Goal: Task Accomplishment & Management: Manage account settings

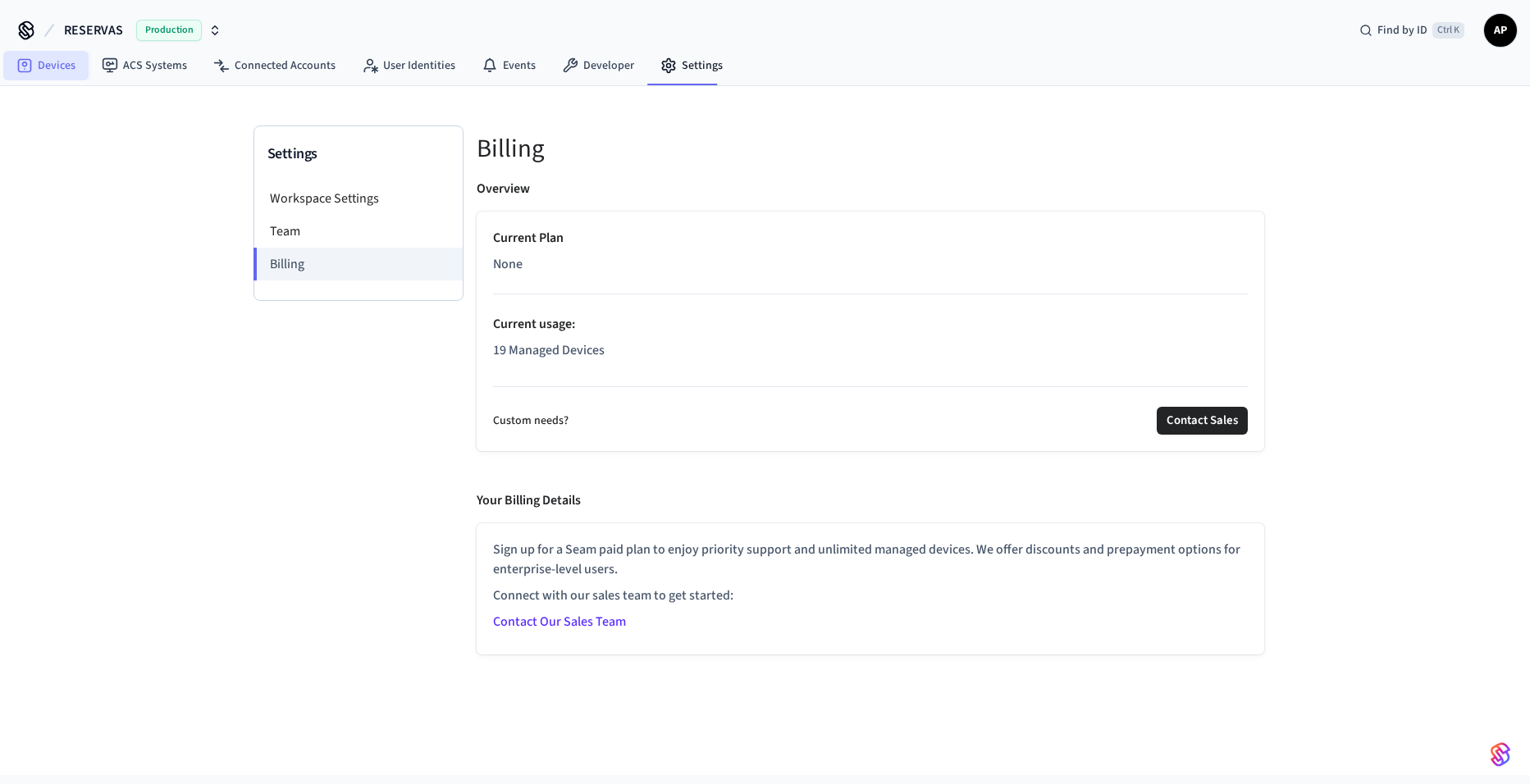
drag, startPoint x: 57, startPoint y: 63, endPoint x: 73, endPoint y: 67, distance: 16.5
click at [57, 63] on link "Devices" at bounding box center [46, 65] width 85 height 30
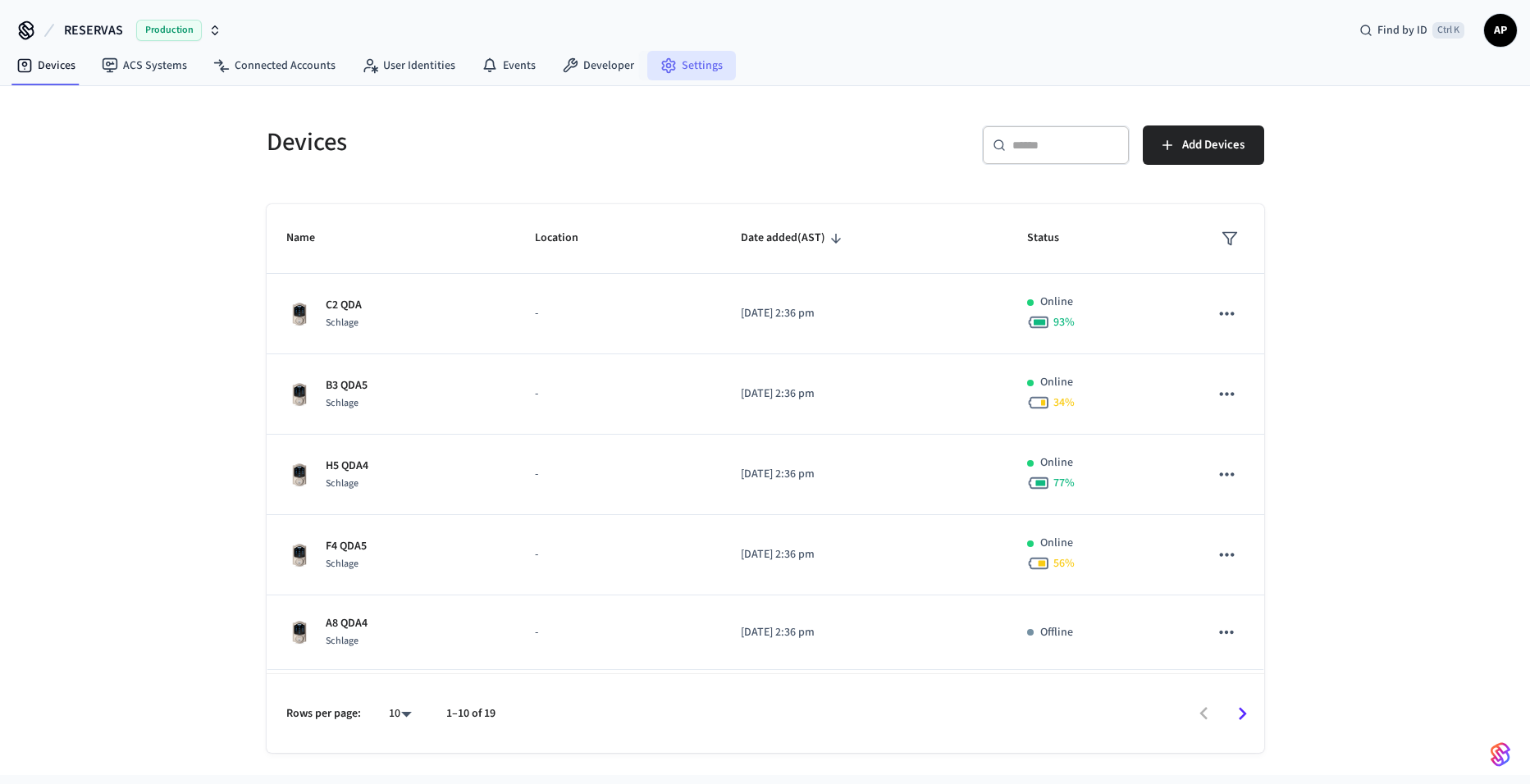
click at [686, 76] on link "Settings" at bounding box center [691, 65] width 89 height 30
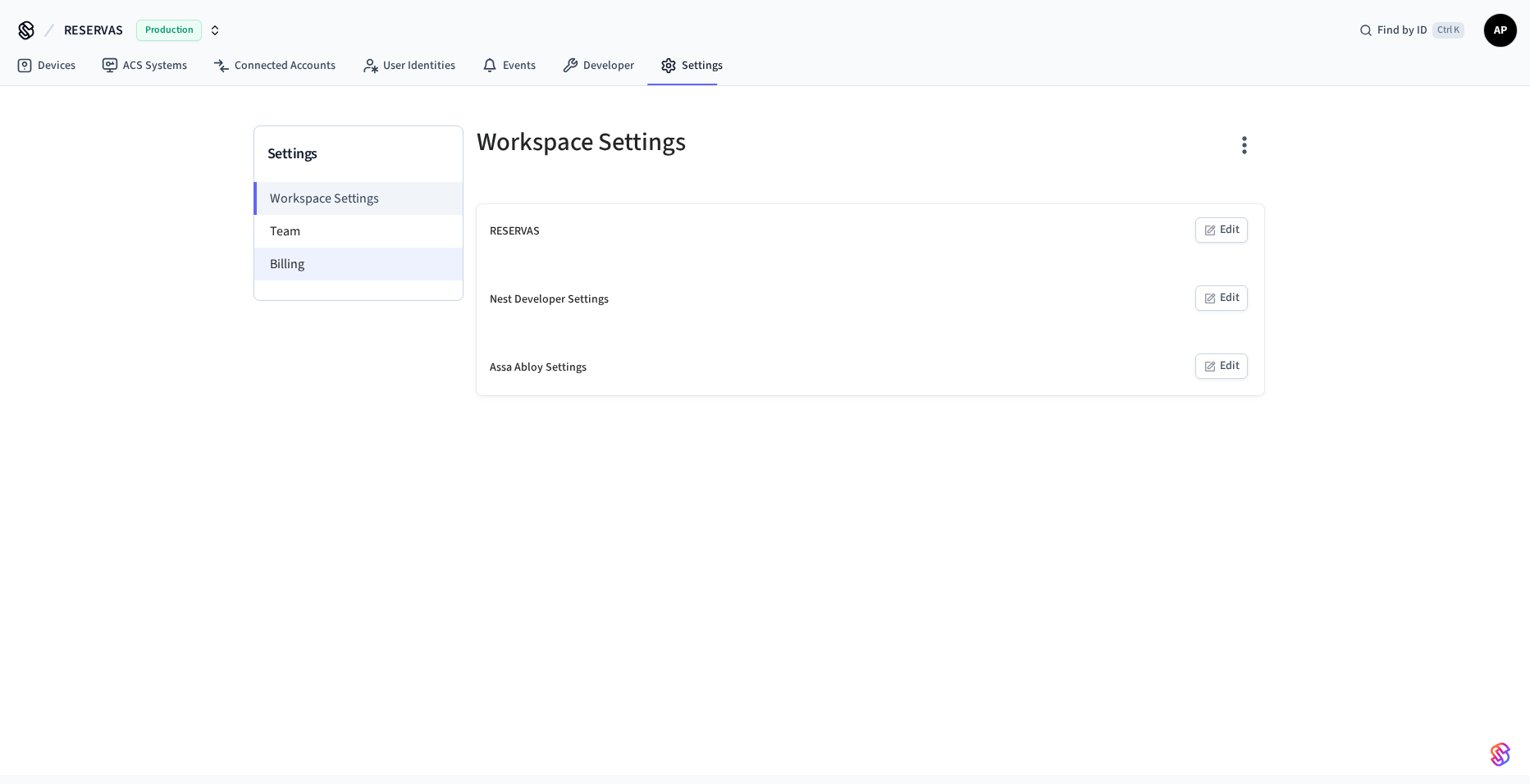
click at [356, 267] on li "Billing" at bounding box center [359, 263] width 208 height 33
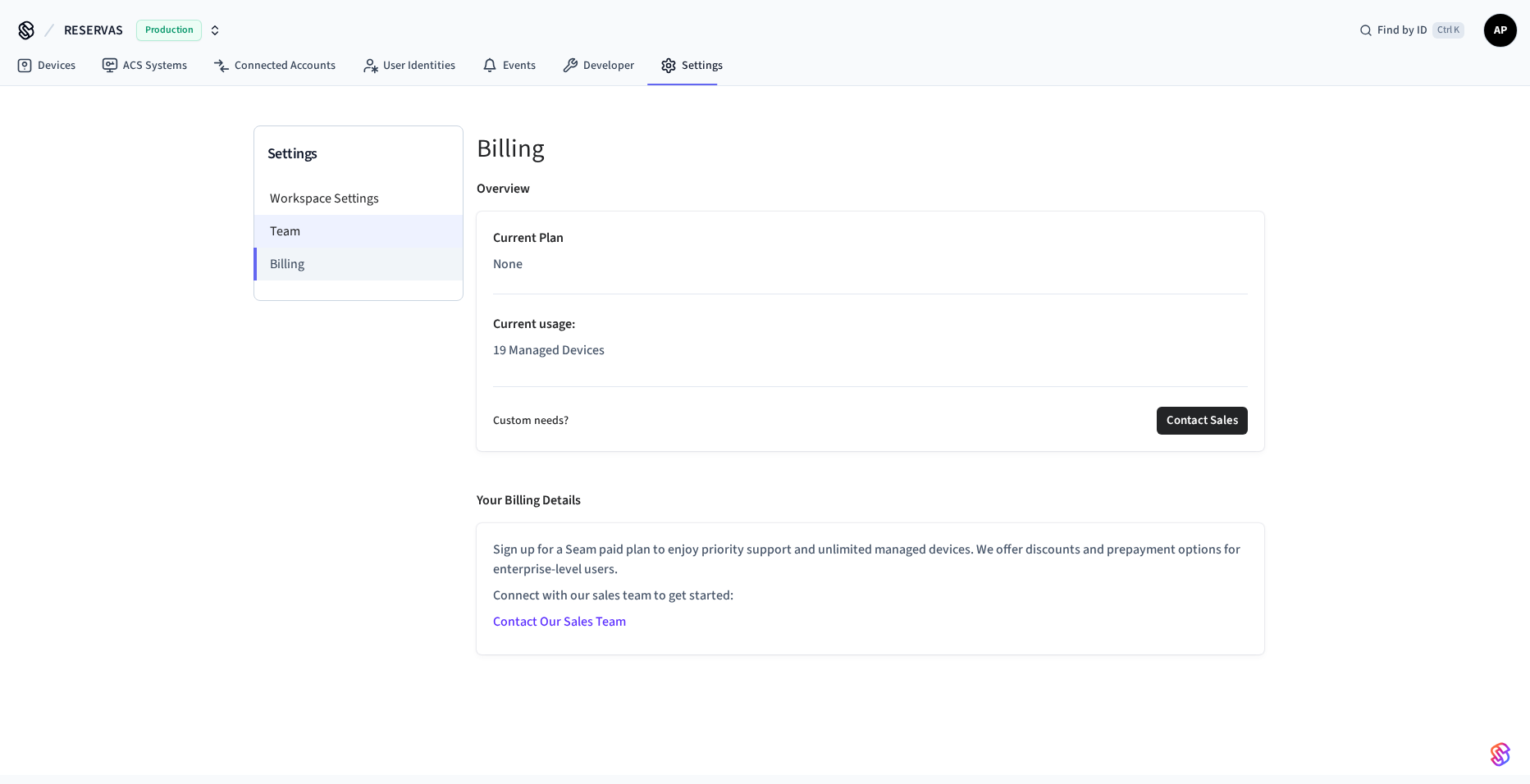
click at [303, 237] on li "Team" at bounding box center [359, 231] width 208 height 33
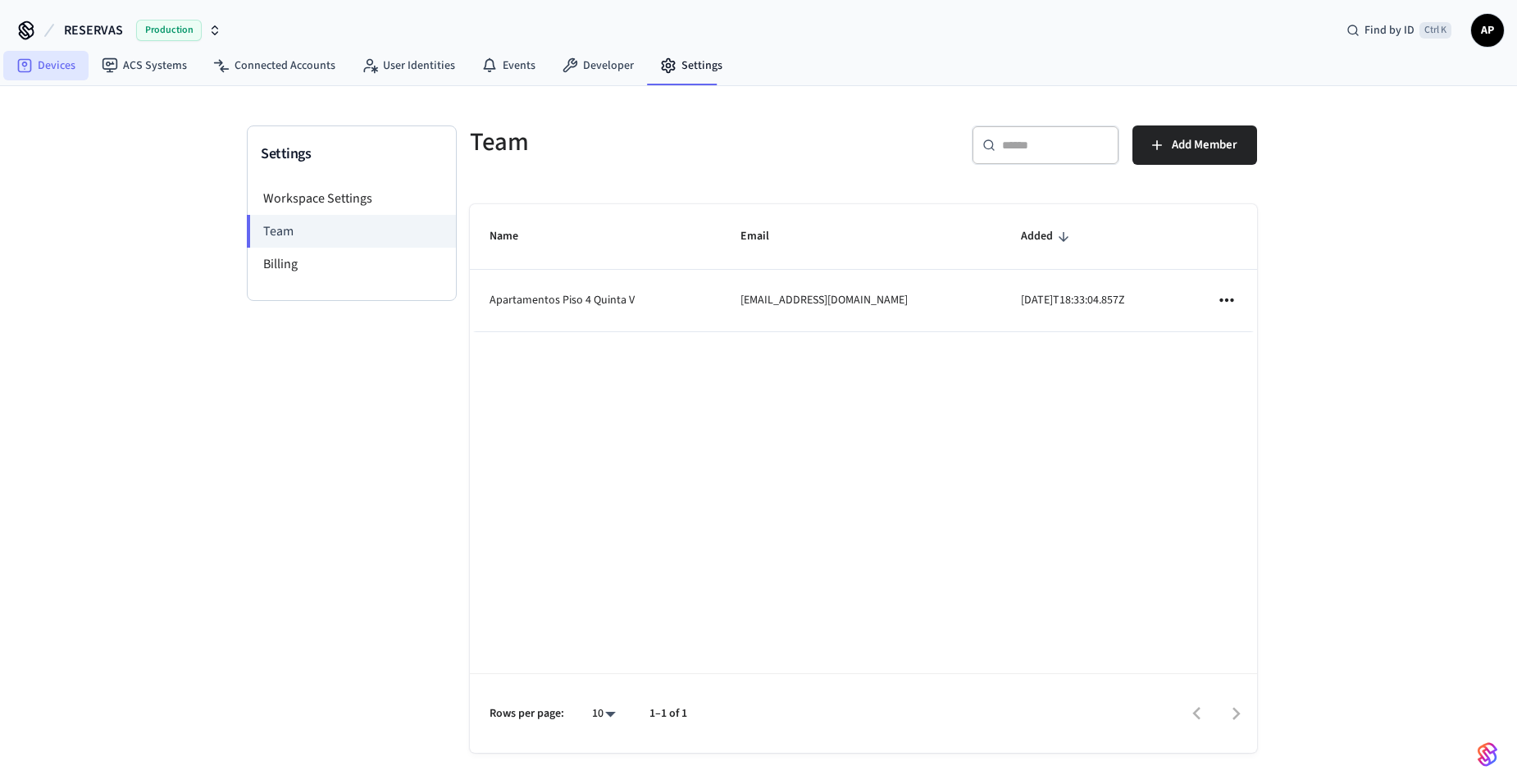
click at [63, 63] on link "Devices" at bounding box center [46, 65] width 85 height 30
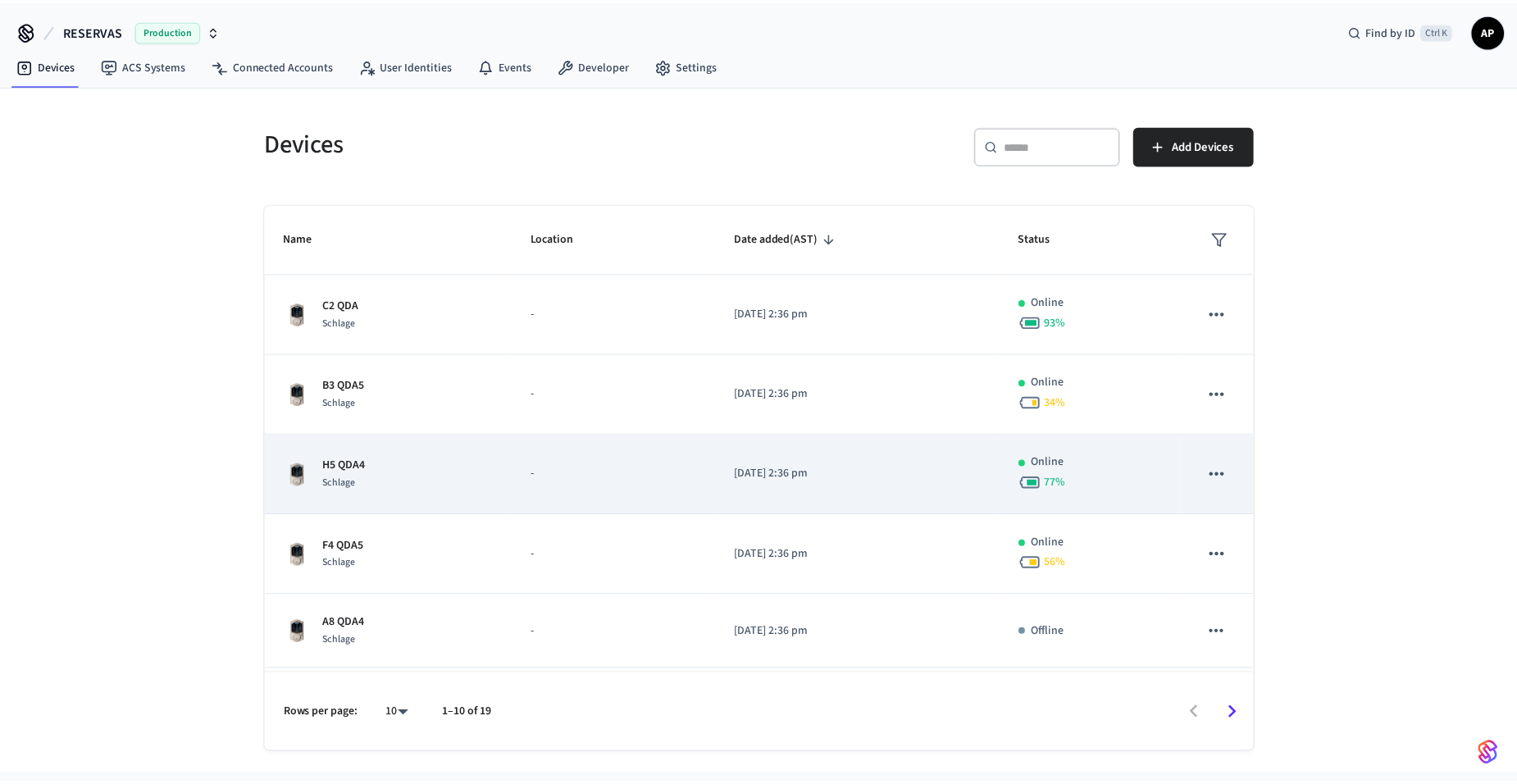
scroll to position [164, 0]
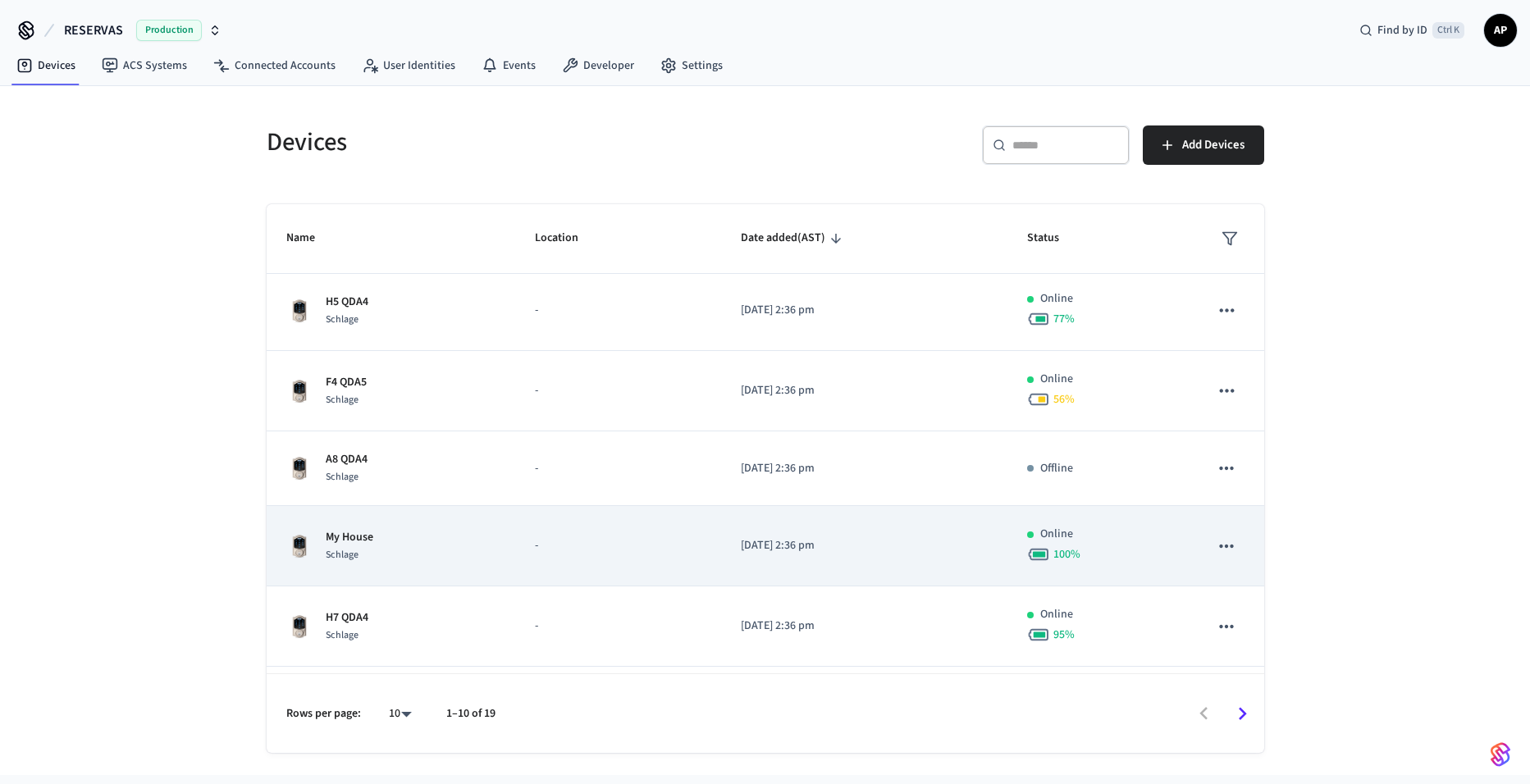
click at [410, 551] on div "My House Schlage" at bounding box center [391, 546] width 210 height 34
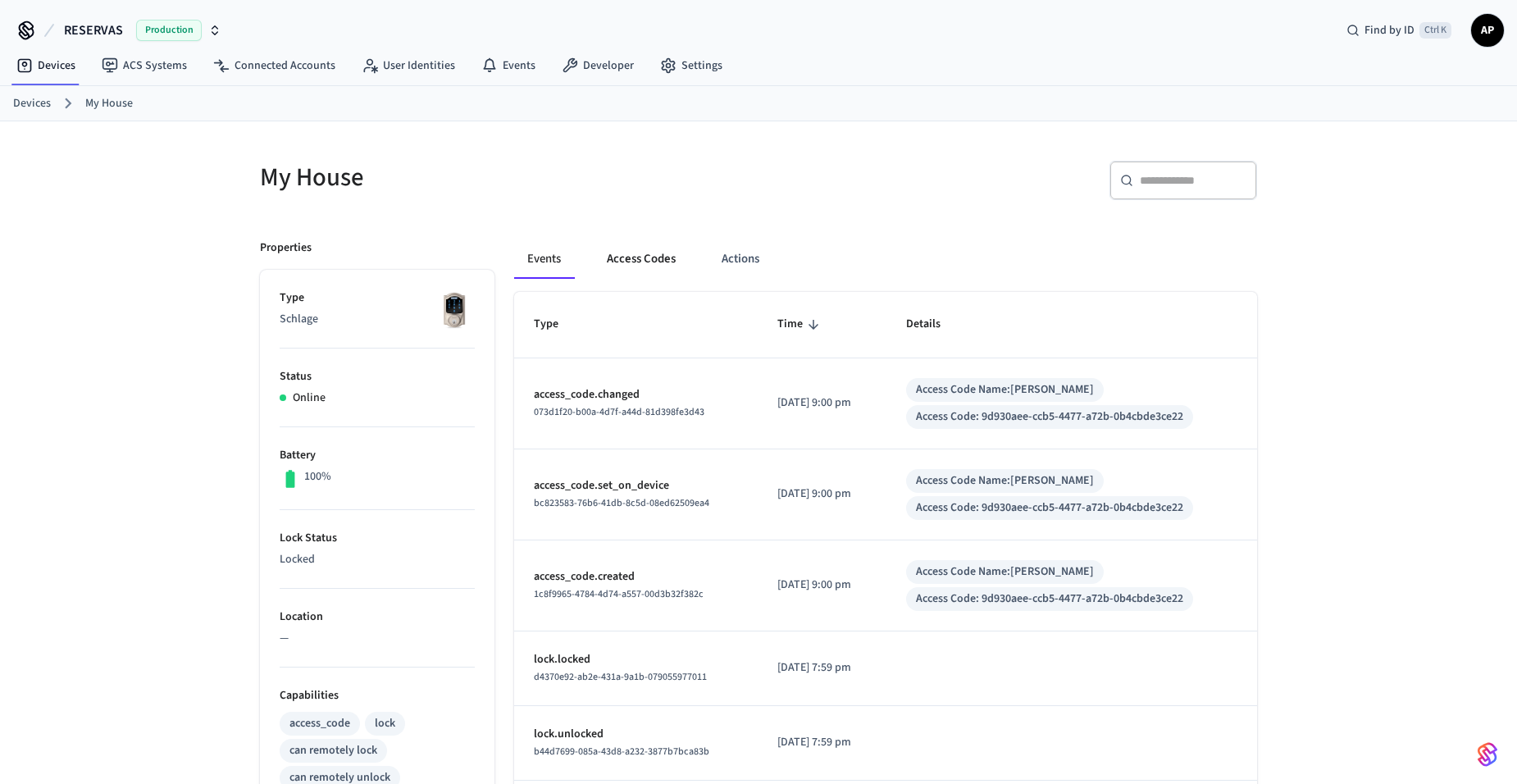
click at [628, 258] on button "Access Codes" at bounding box center [642, 259] width 95 height 39
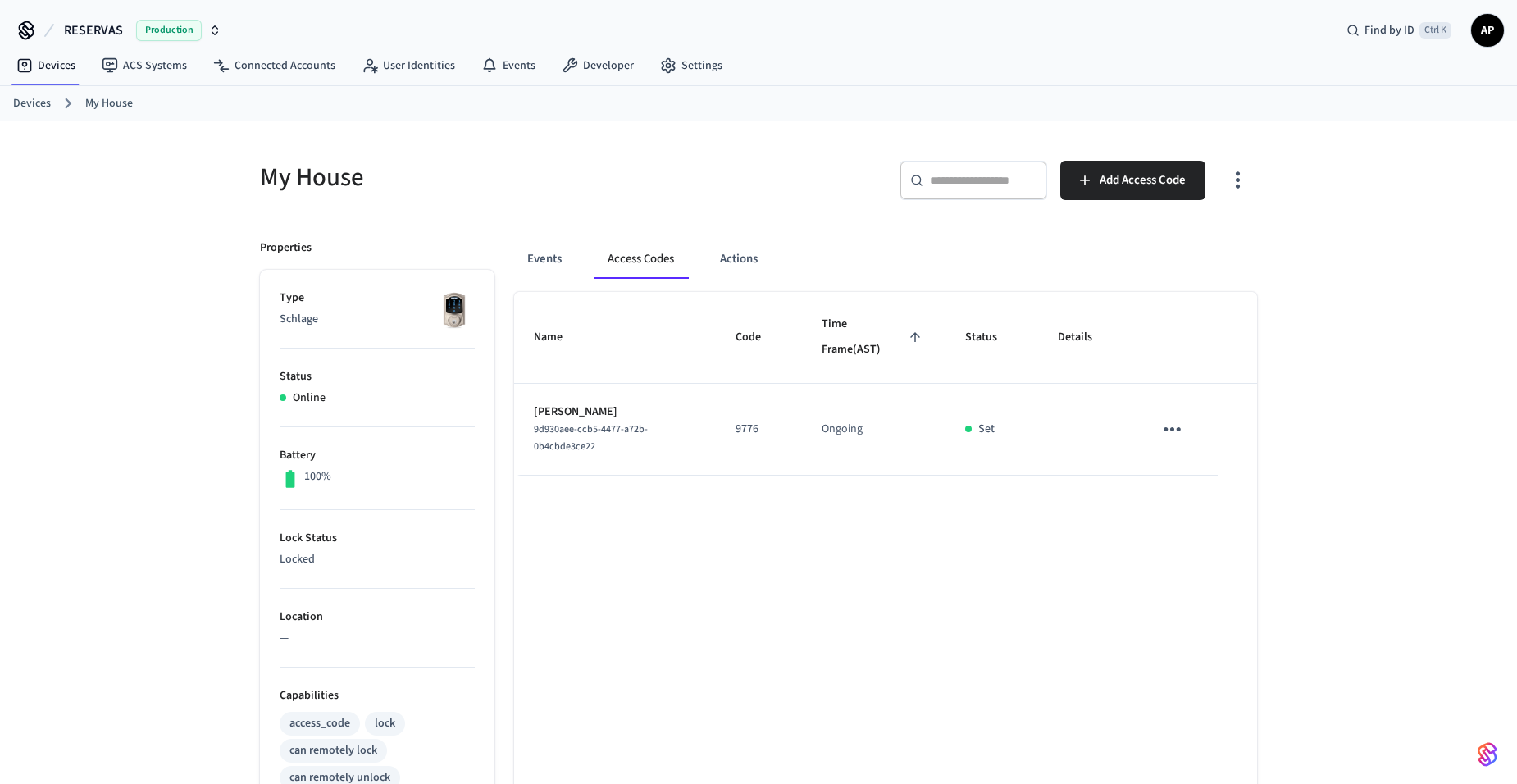
click at [1170, 432] on icon "sticky table" at bounding box center [1172, 429] width 25 height 25
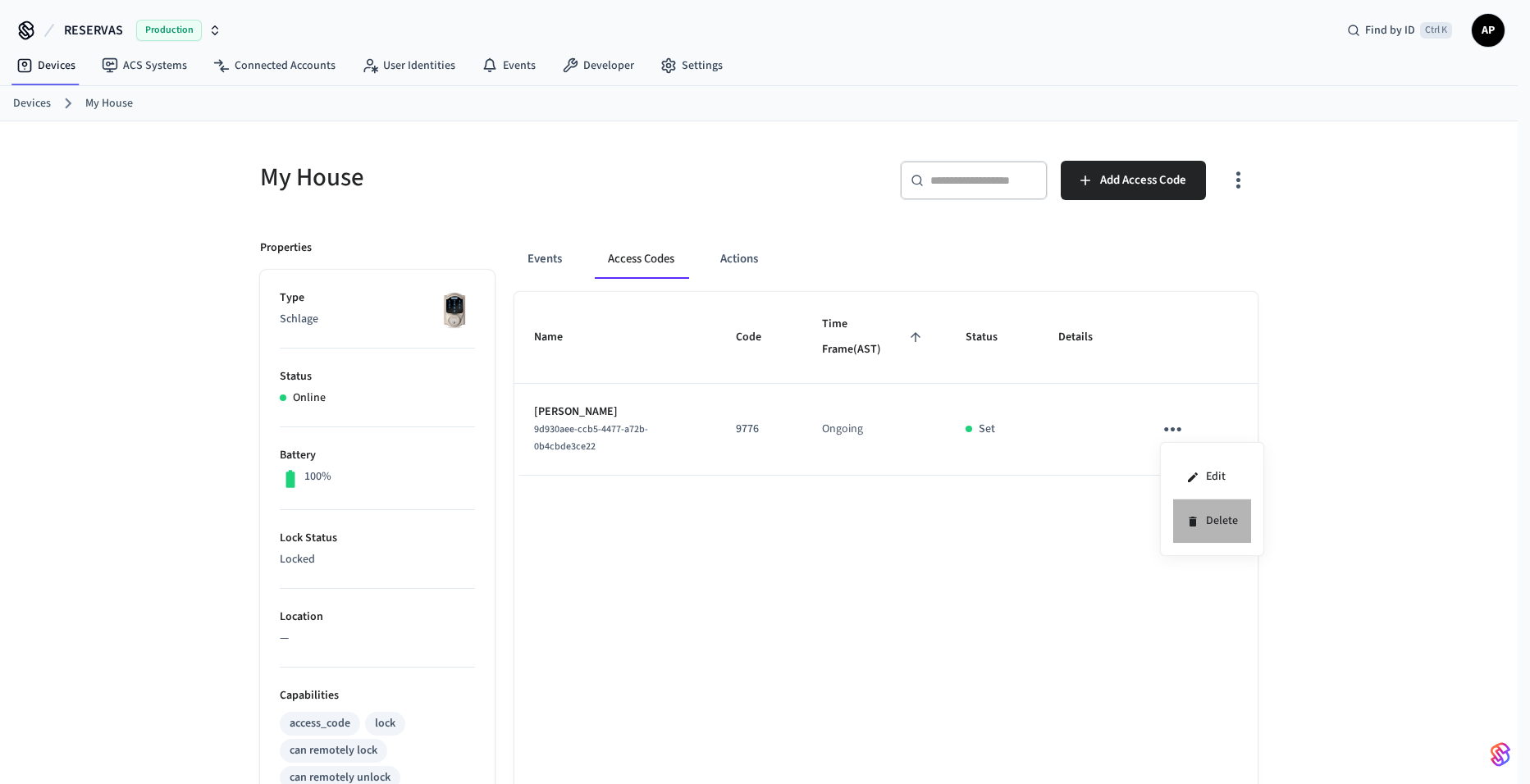
click at [1196, 513] on li "Delete" at bounding box center [1212, 521] width 78 height 44
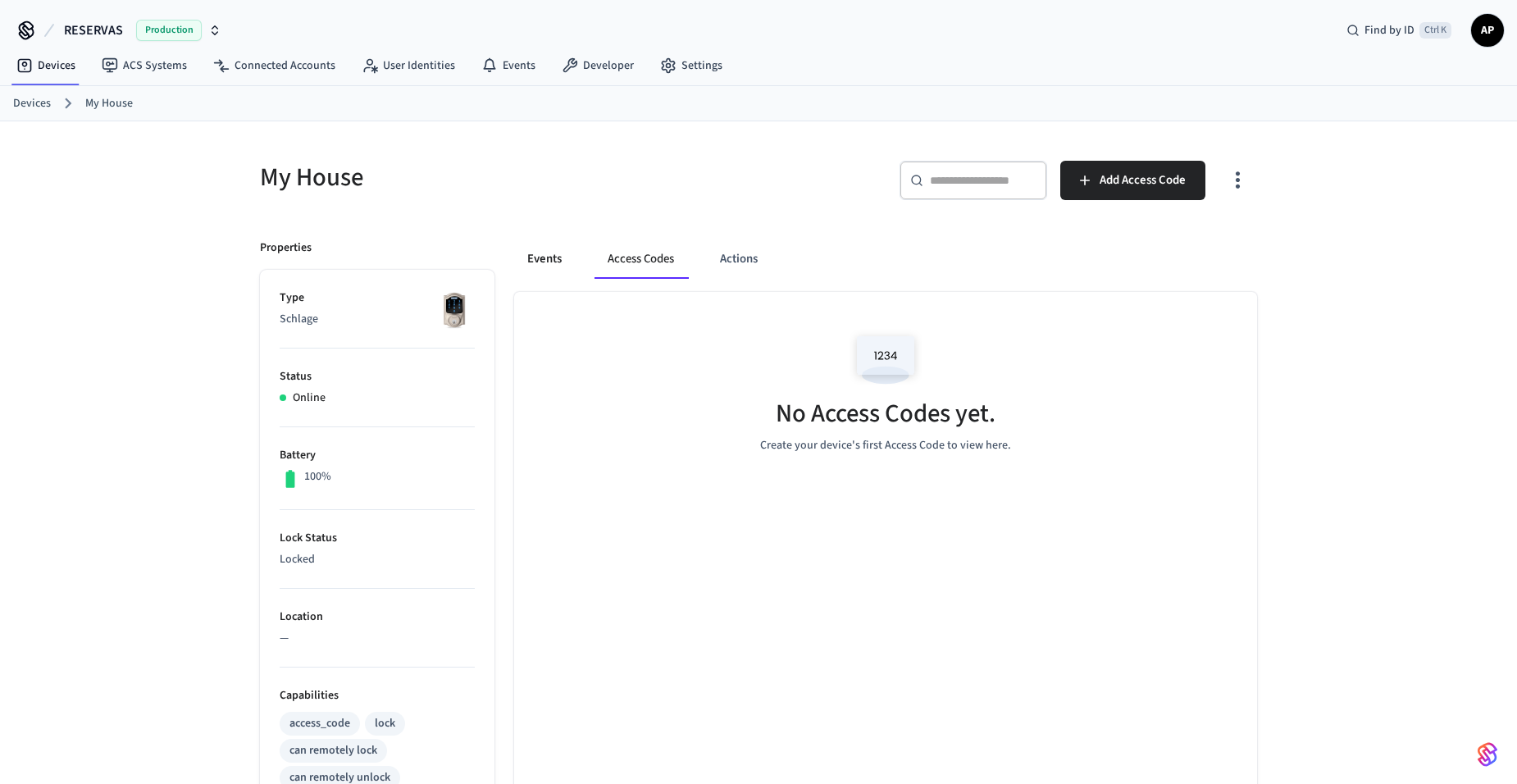
click at [522, 262] on button "Events" at bounding box center [545, 259] width 61 height 39
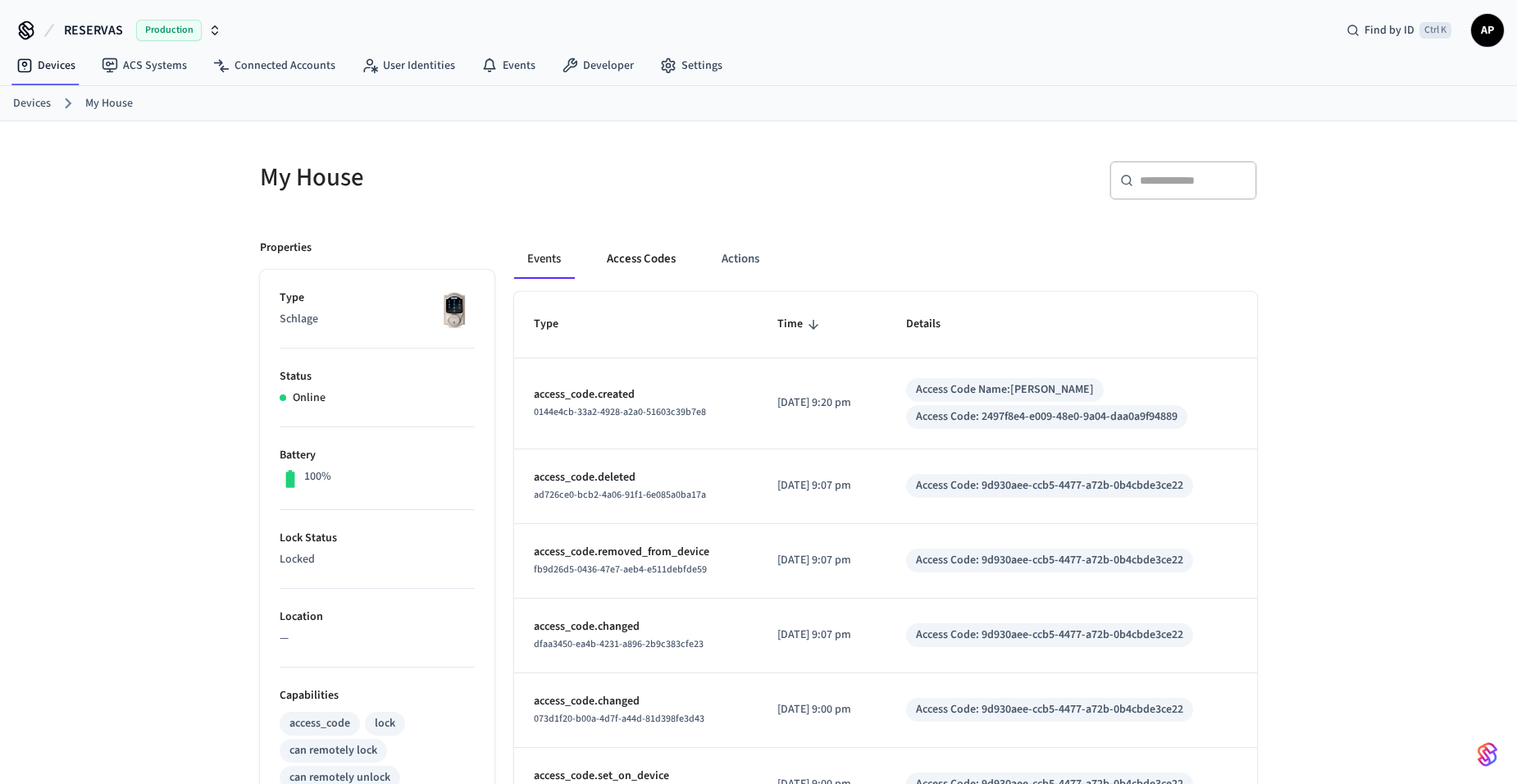
click at [677, 241] on button "Access Codes" at bounding box center [642, 259] width 95 height 39
click at [641, 260] on button "Access Codes" at bounding box center [642, 259] width 95 height 39
click at [635, 263] on button "Access Codes" at bounding box center [642, 259] width 95 height 39
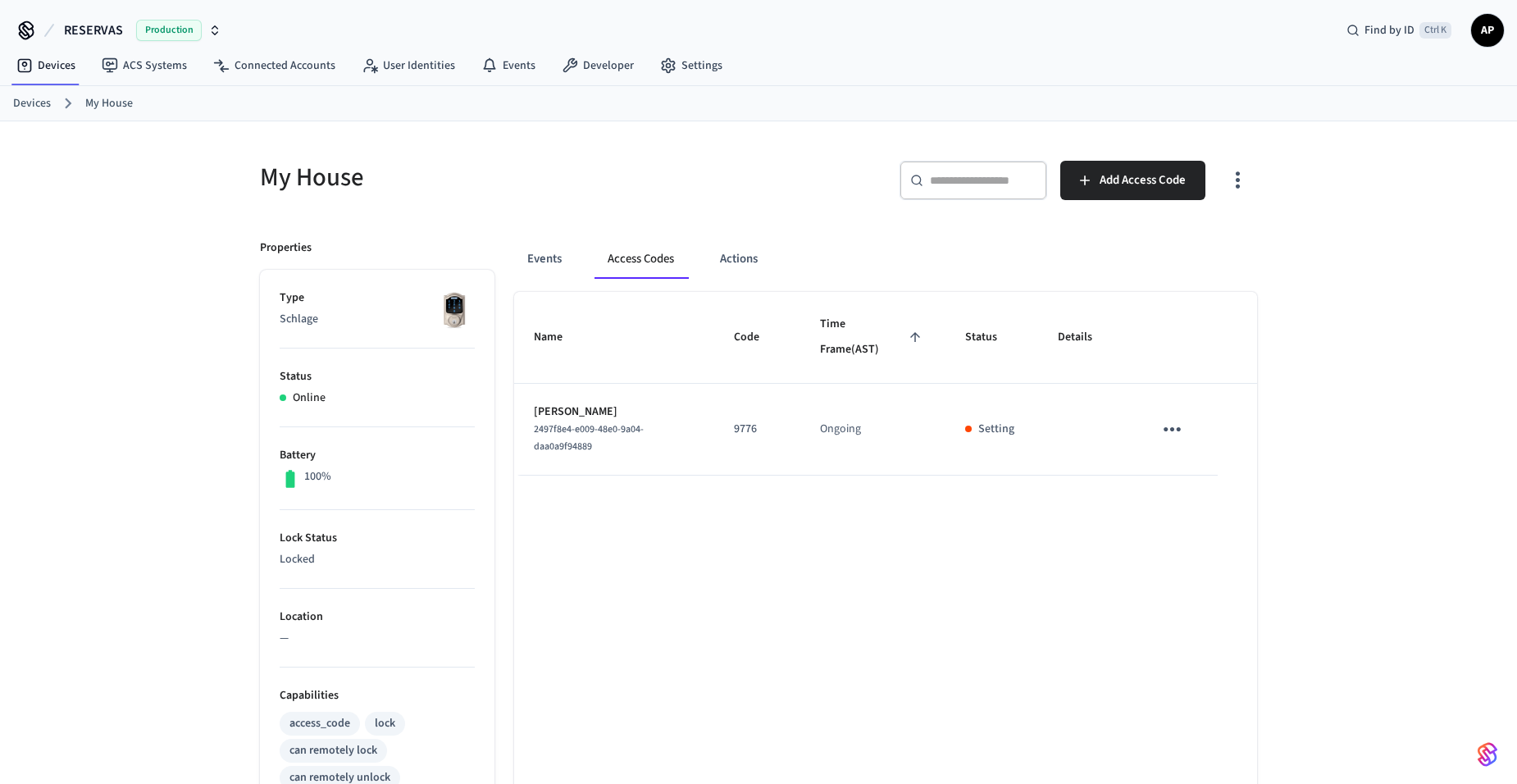
click at [993, 429] on p "Setting" at bounding box center [996, 429] width 36 height 17
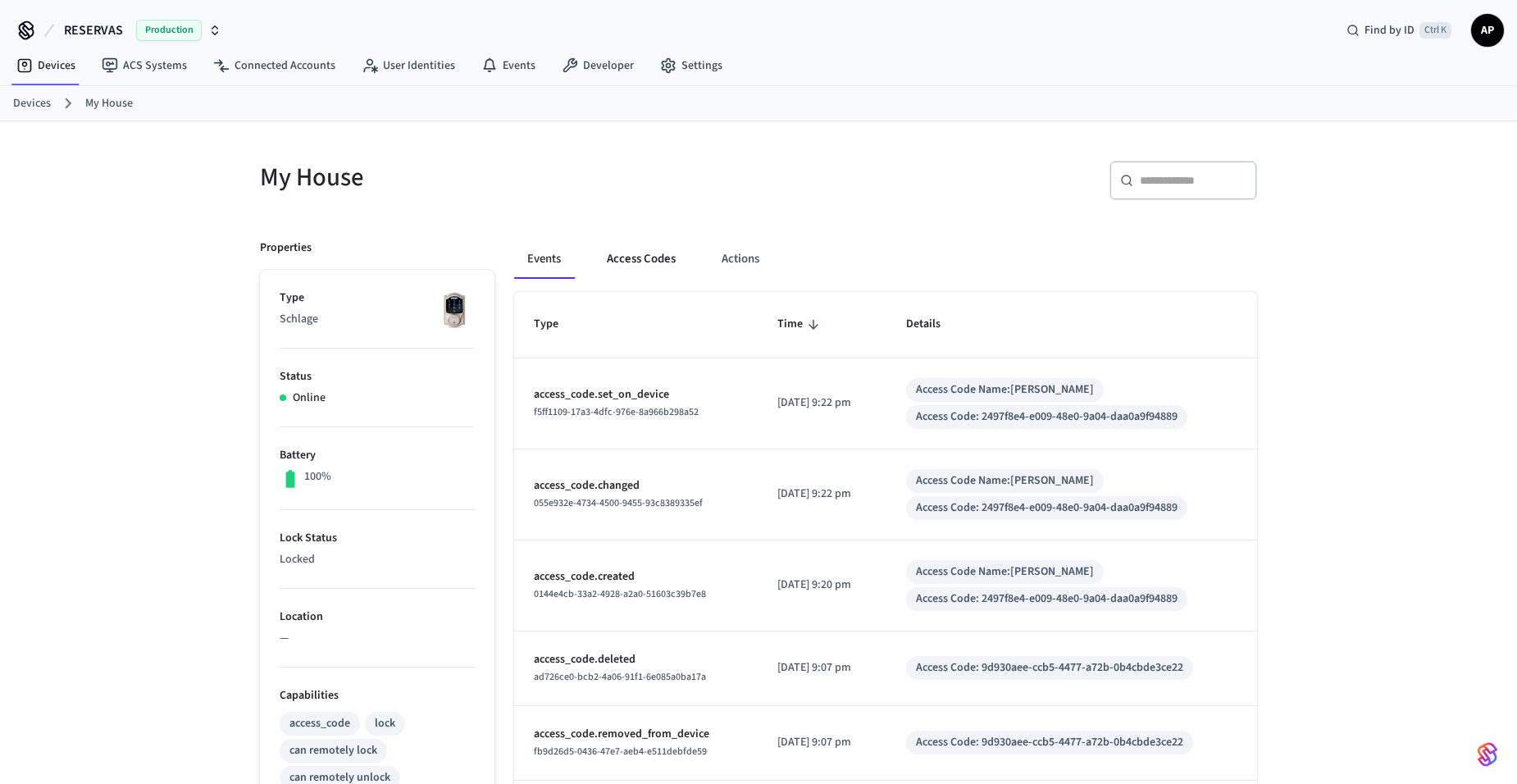
click at [642, 256] on button "Access Codes" at bounding box center [642, 259] width 95 height 39
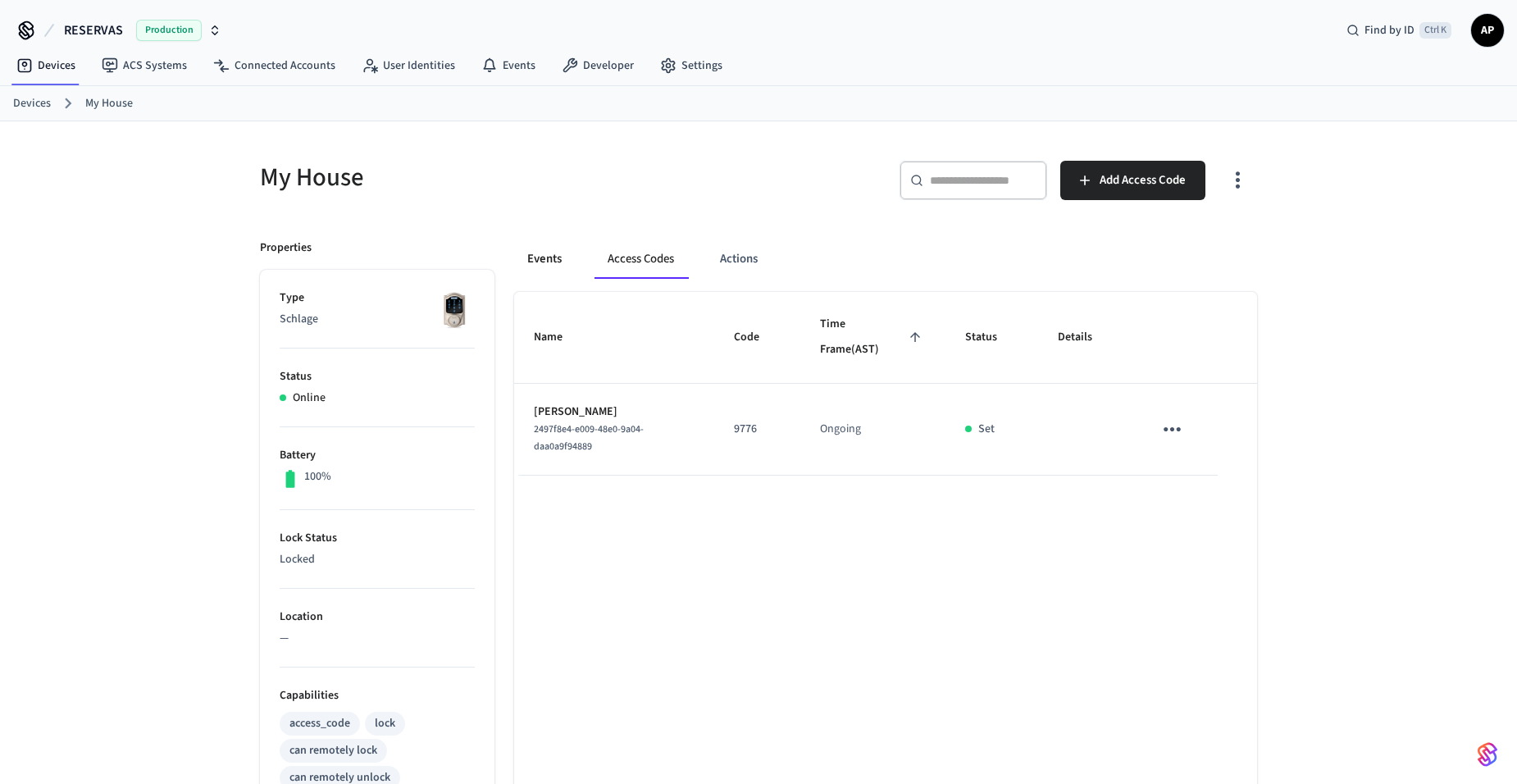
click at [539, 258] on button "Events" at bounding box center [545, 259] width 61 height 39
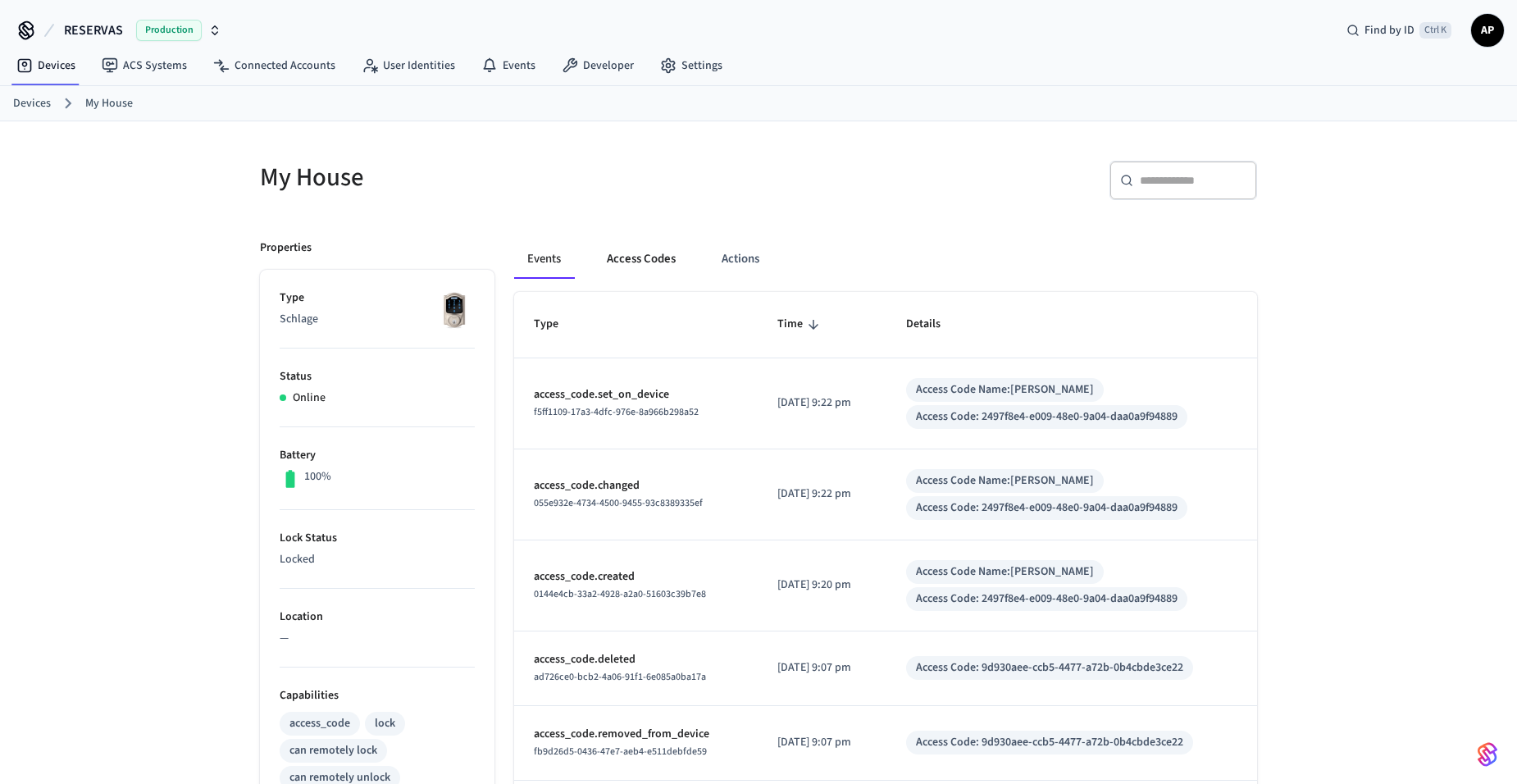
click at [642, 258] on button "Access Codes" at bounding box center [642, 259] width 95 height 39
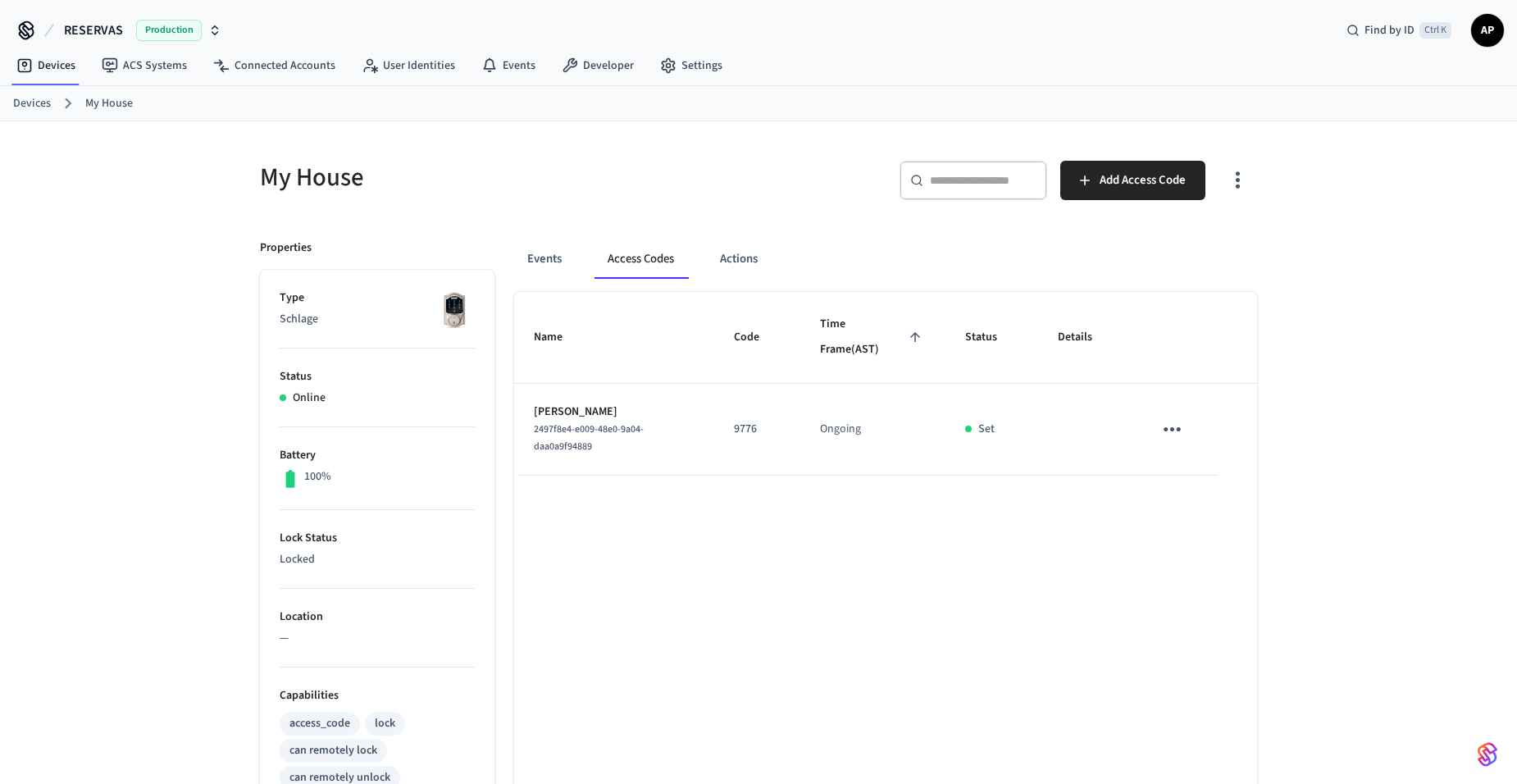
click at [1179, 426] on icon "sticky table" at bounding box center [1172, 429] width 25 height 25
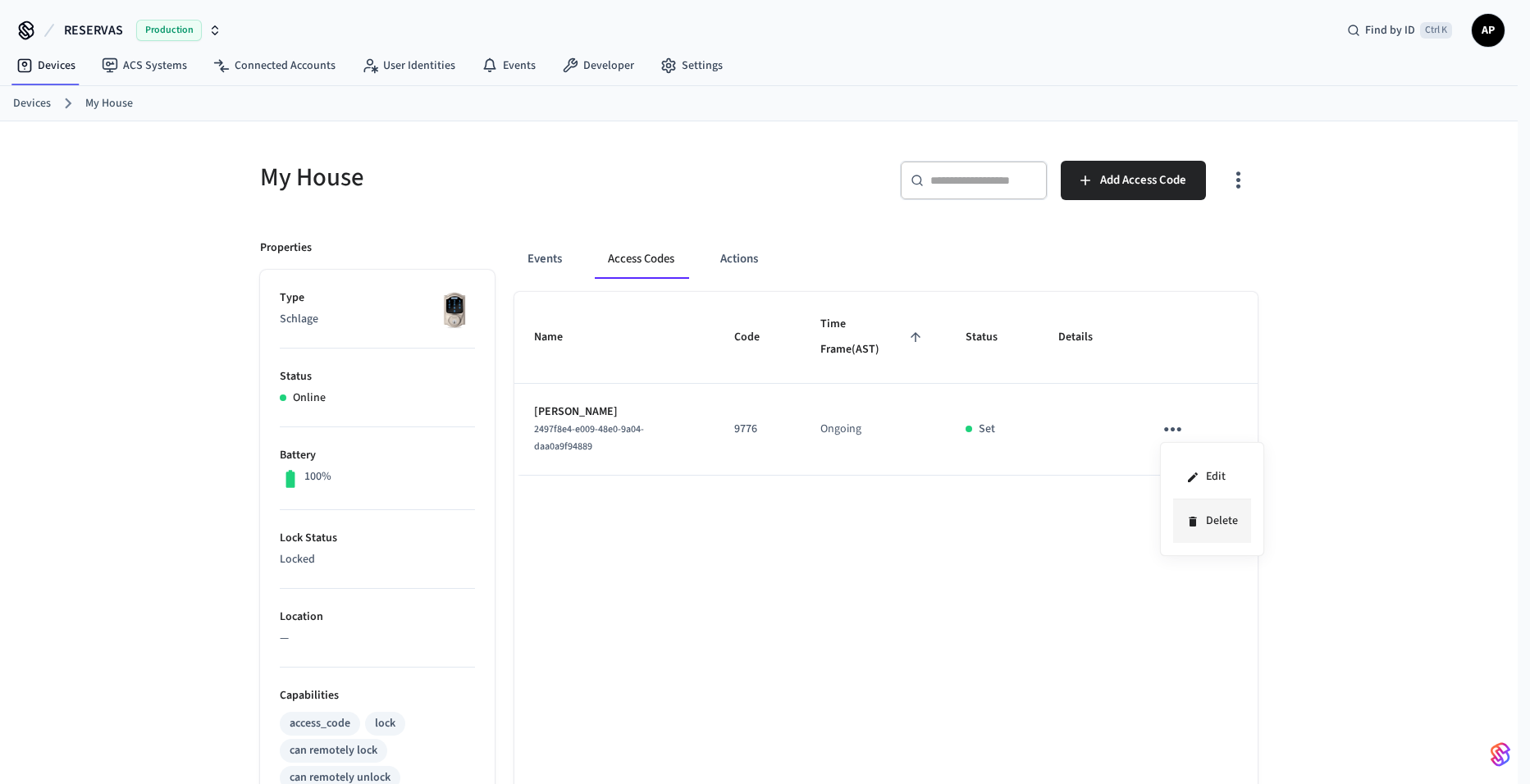
click at [1206, 519] on li "Delete" at bounding box center [1212, 521] width 78 height 44
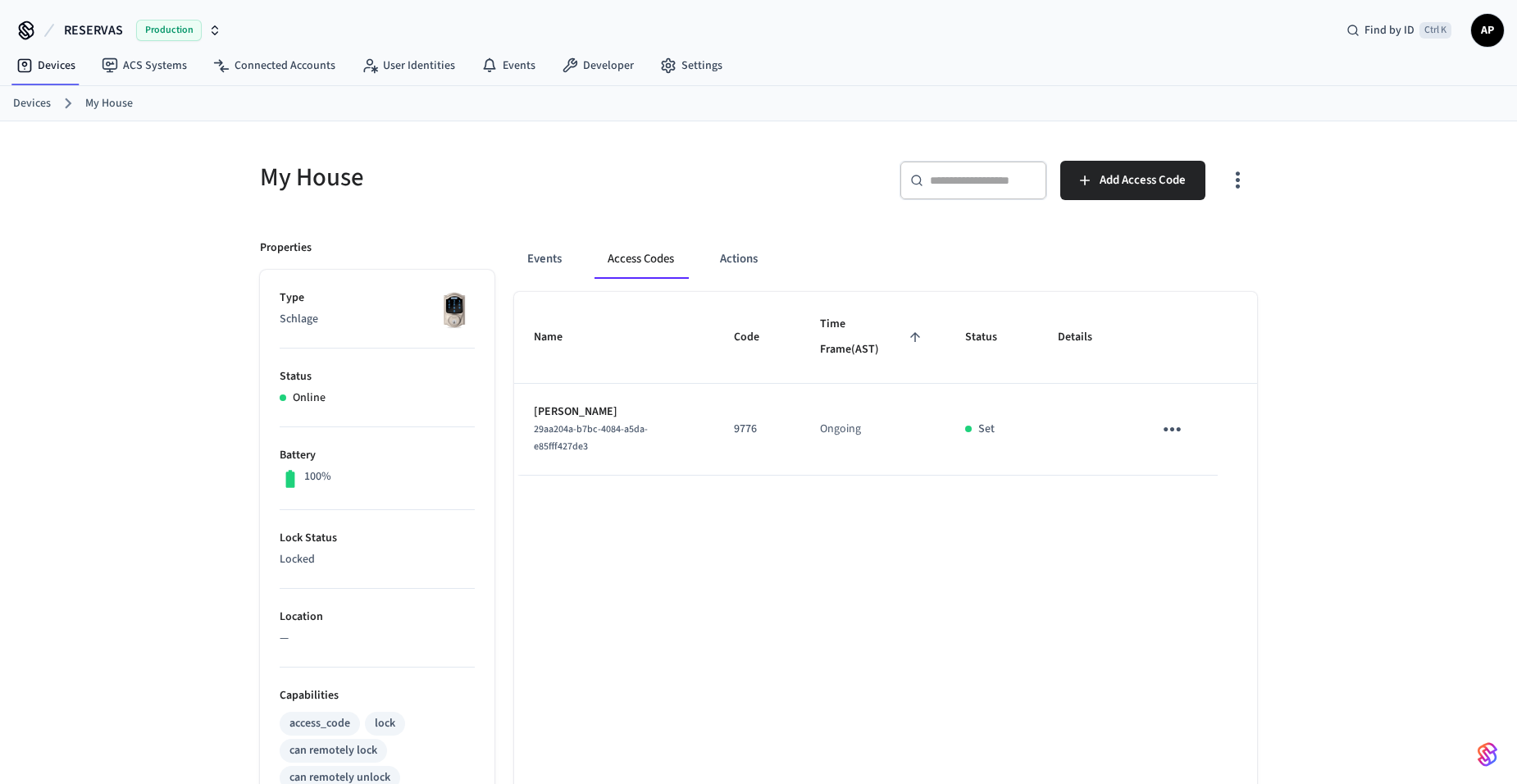
click at [1199, 440] on td "sticky table" at bounding box center [1176, 429] width 84 height 92
click at [1170, 425] on icon "sticky table" at bounding box center [1172, 429] width 25 height 25
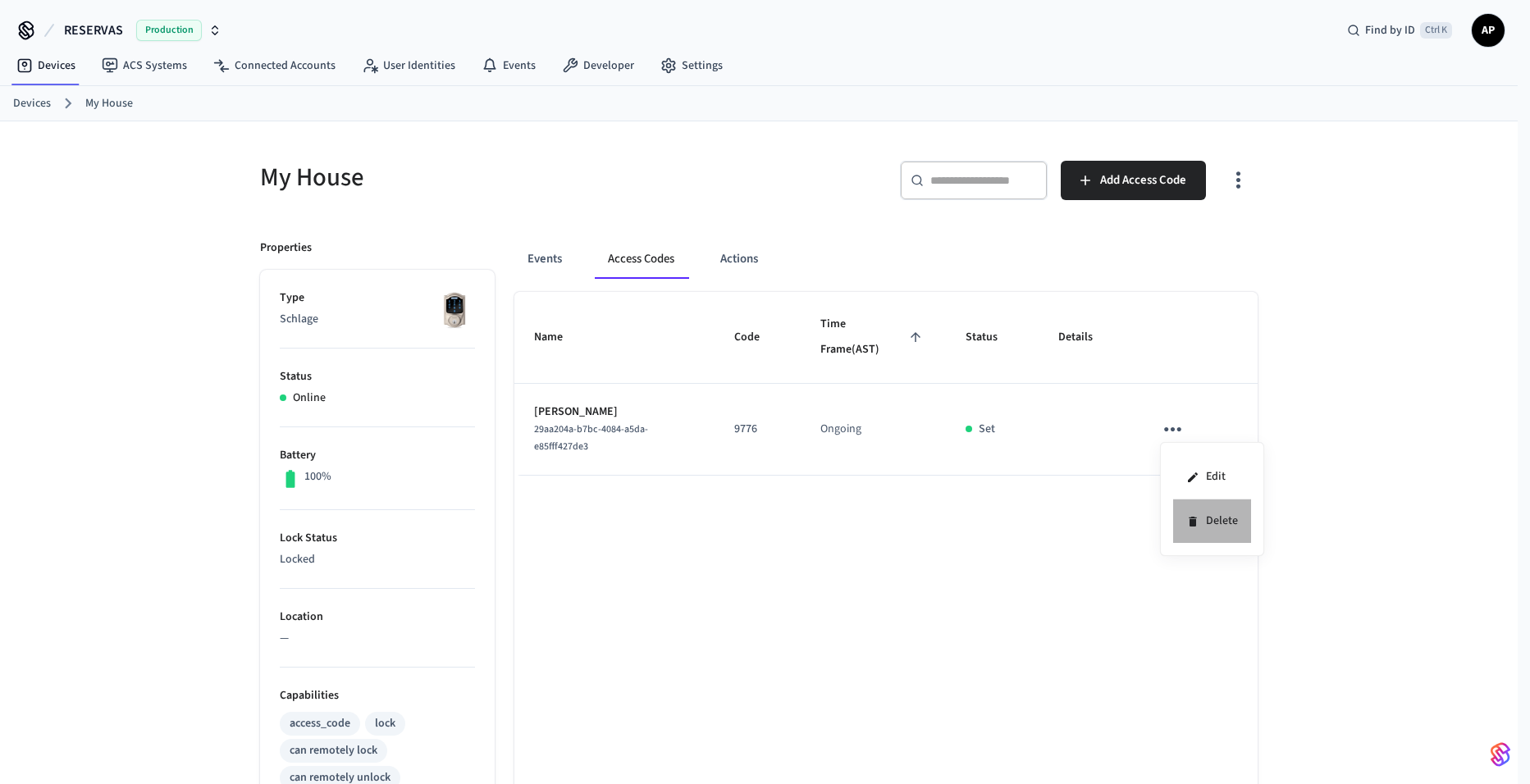
click at [1194, 523] on icon at bounding box center [1192, 521] width 7 height 10
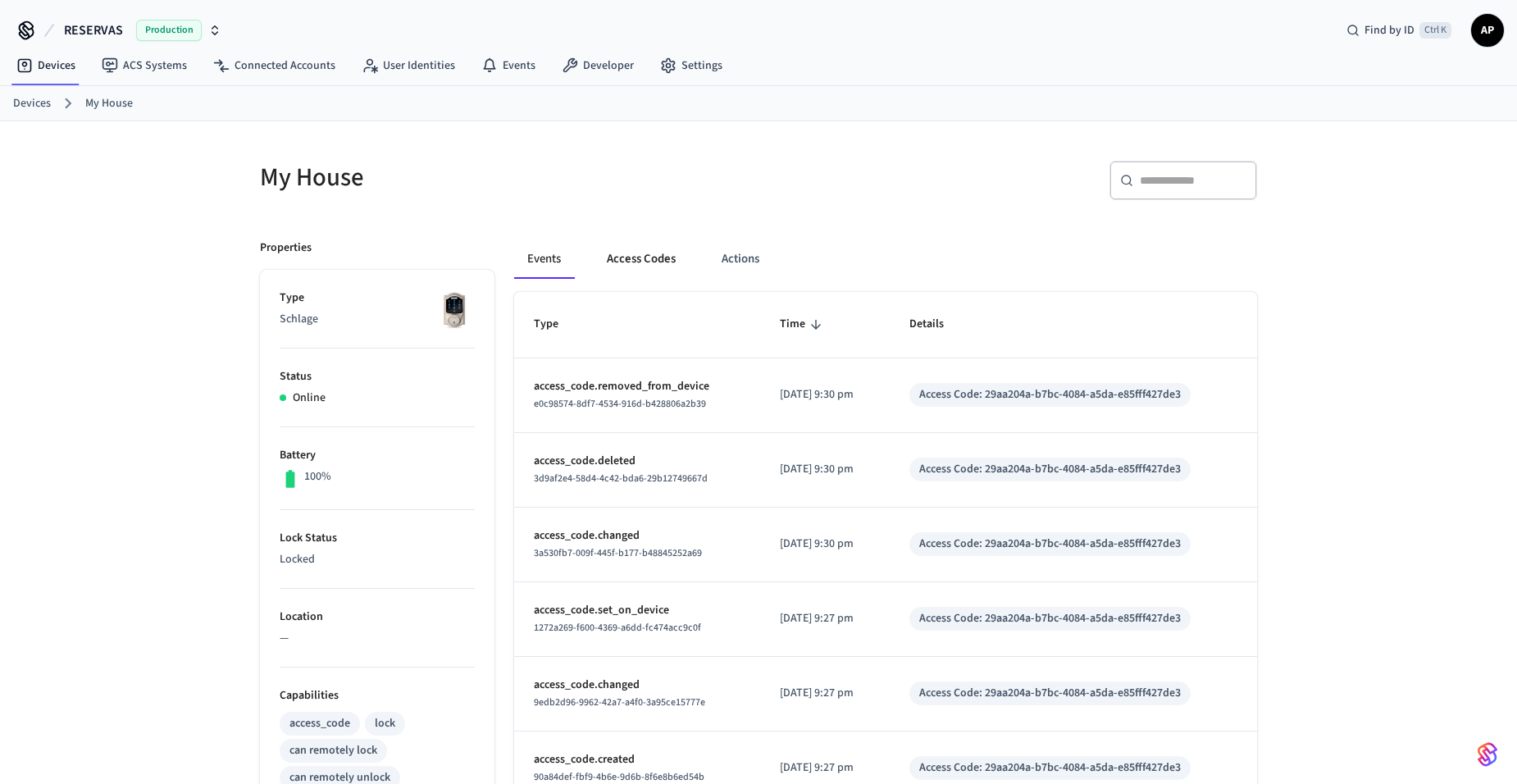
click at [624, 261] on button "Access Codes" at bounding box center [642, 259] width 95 height 39
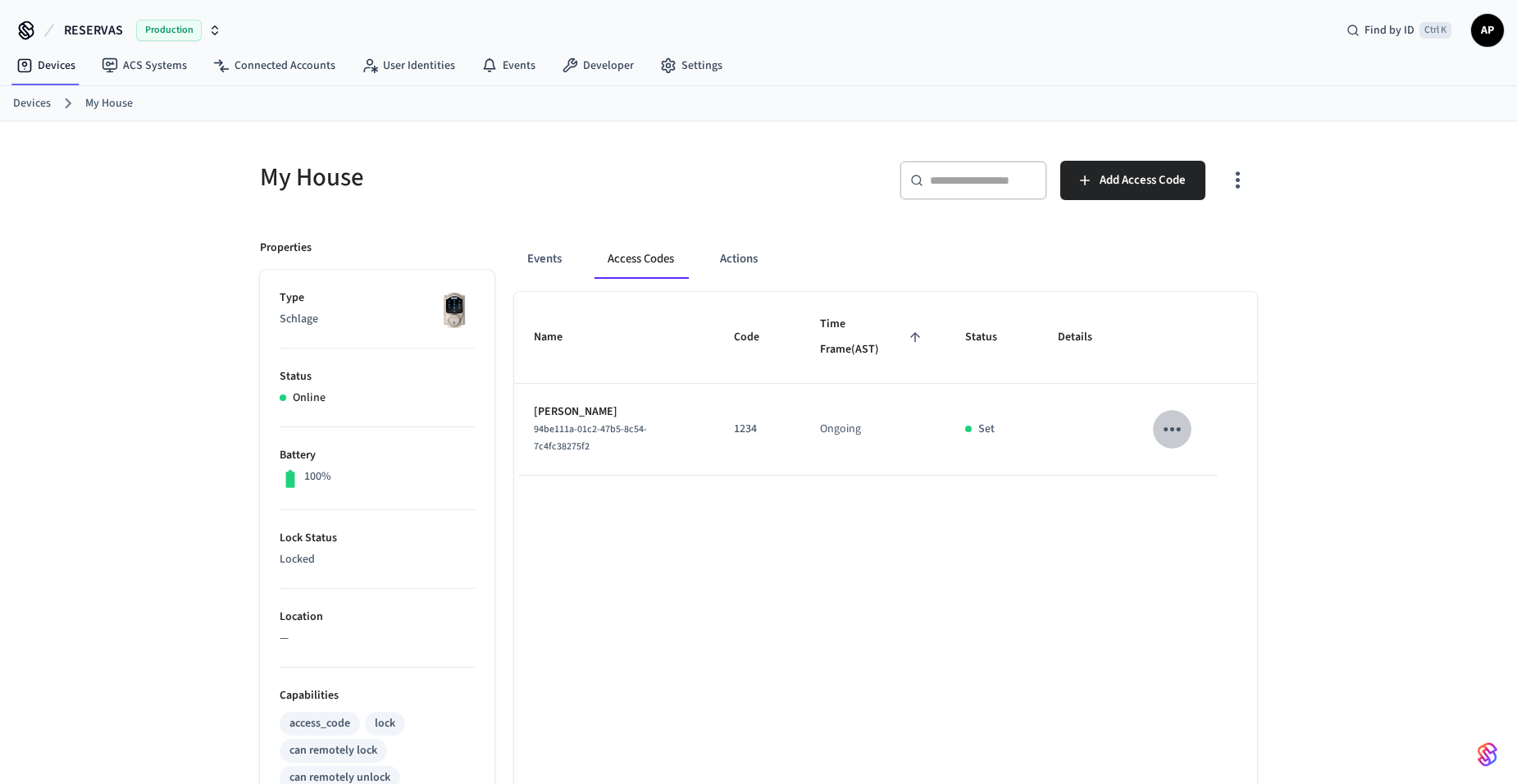
click at [1168, 430] on icon "sticky table" at bounding box center [1172, 429] width 25 height 25
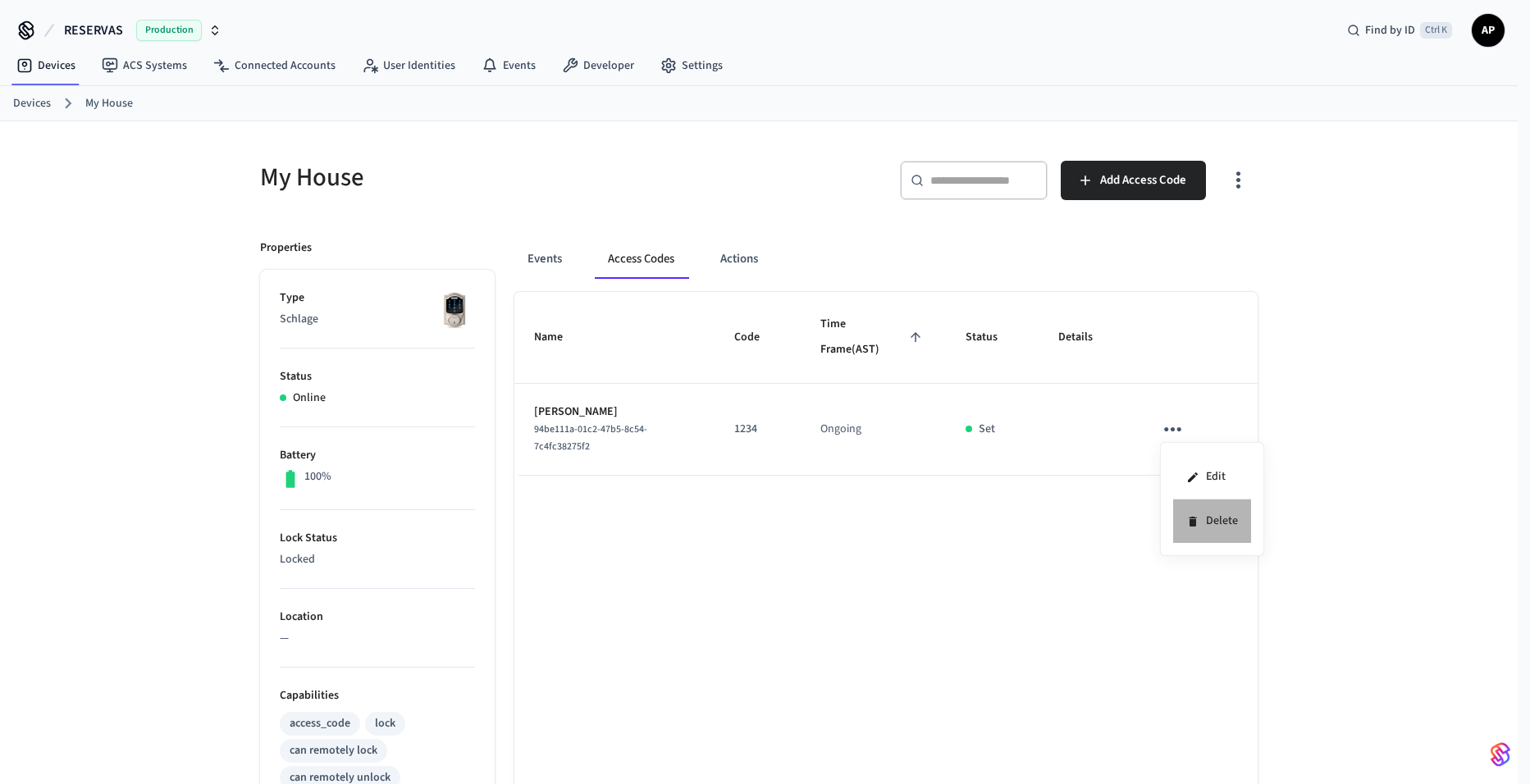
click at [1214, 524] on li "Delete" at bounding box center [1212, 521] width 78 height 44
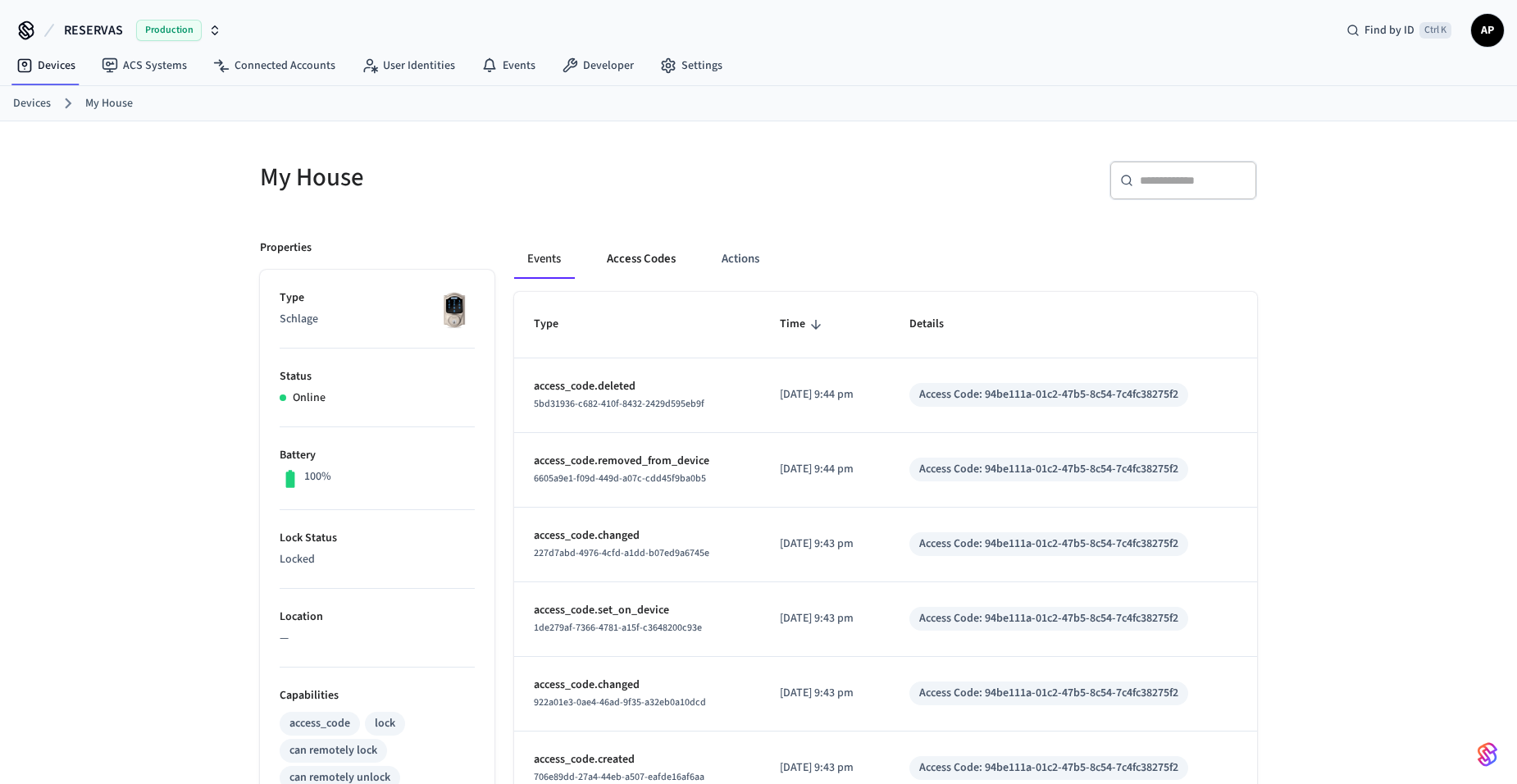
click at [677, 263] on button "Access Codes" at bounding box center [642, 259] width 95 height 39
click at [641, 269] on button "Access Codes" at bounding box center [642, 259] width 95 height 39
click at [654, 267] on button "Access Codes" at bounding box center [642, 259] width 95 height 39
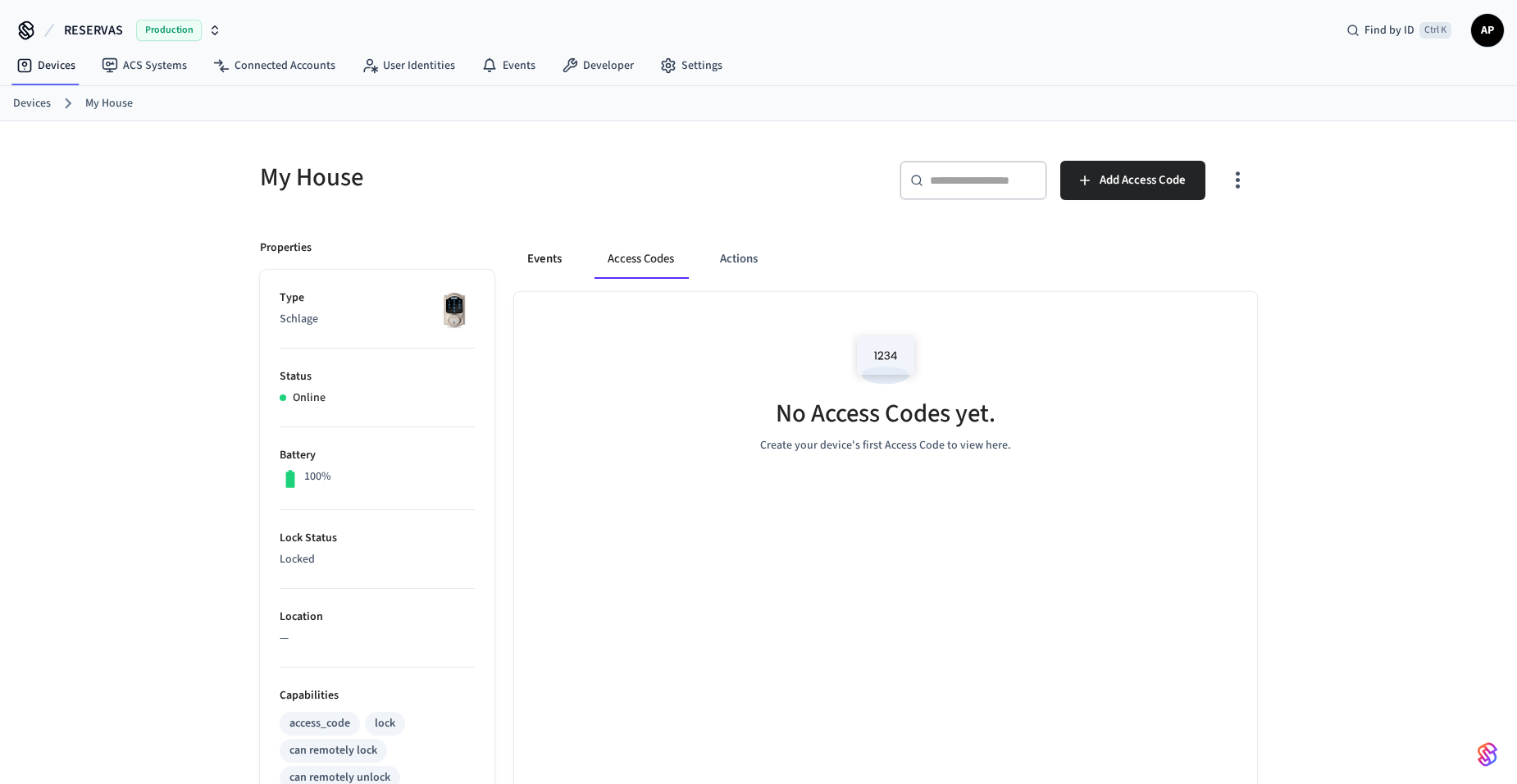
click at [568, 259] on button "Events" at bounding box center [545, 259] width 61 height 39
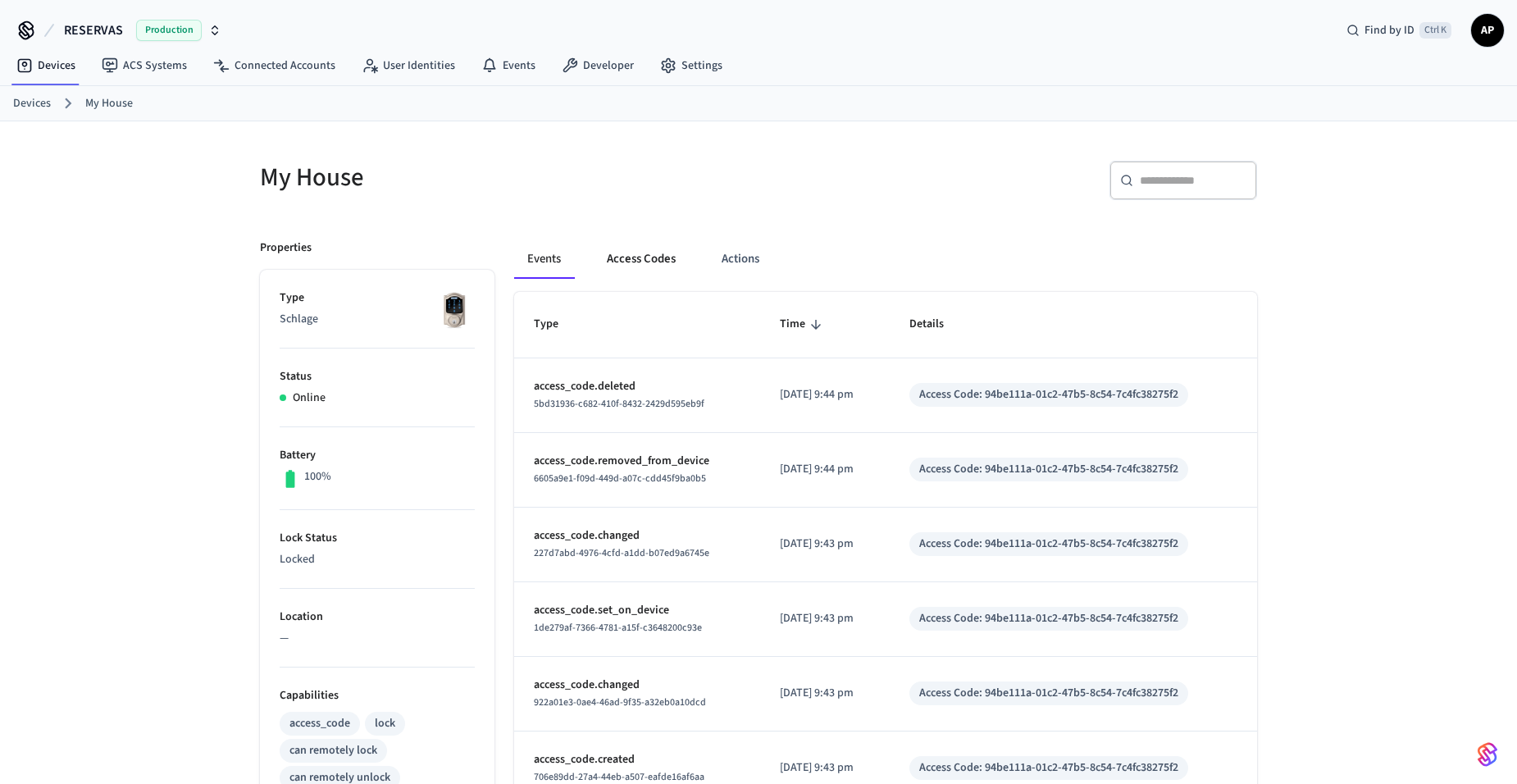
click at [675, 265] on button "Access Codes" at bounding box center [642, 259] width 95 height 39
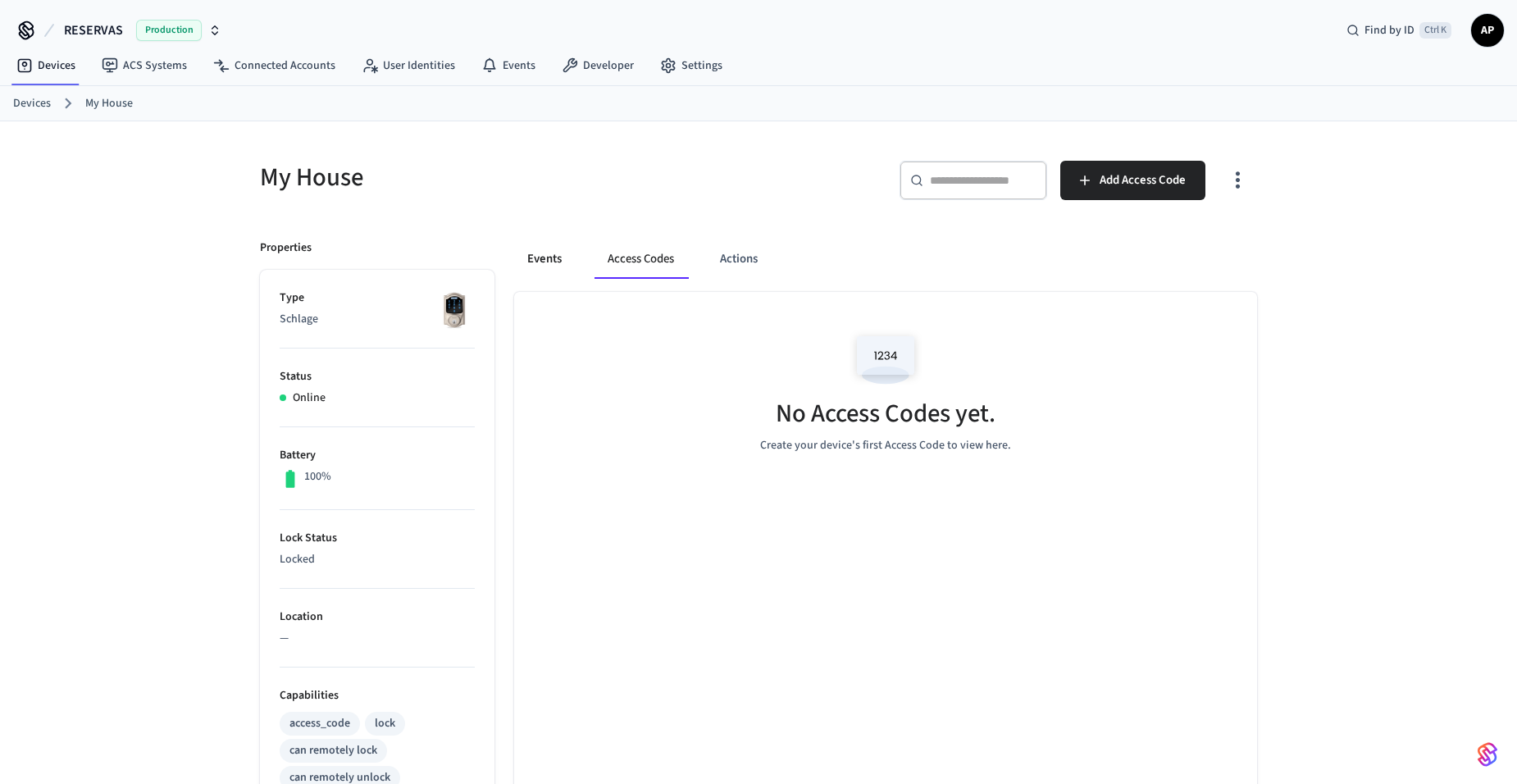
click at [555, 260] on button "Events" at bounding box center [545, 259] width 61 height 39
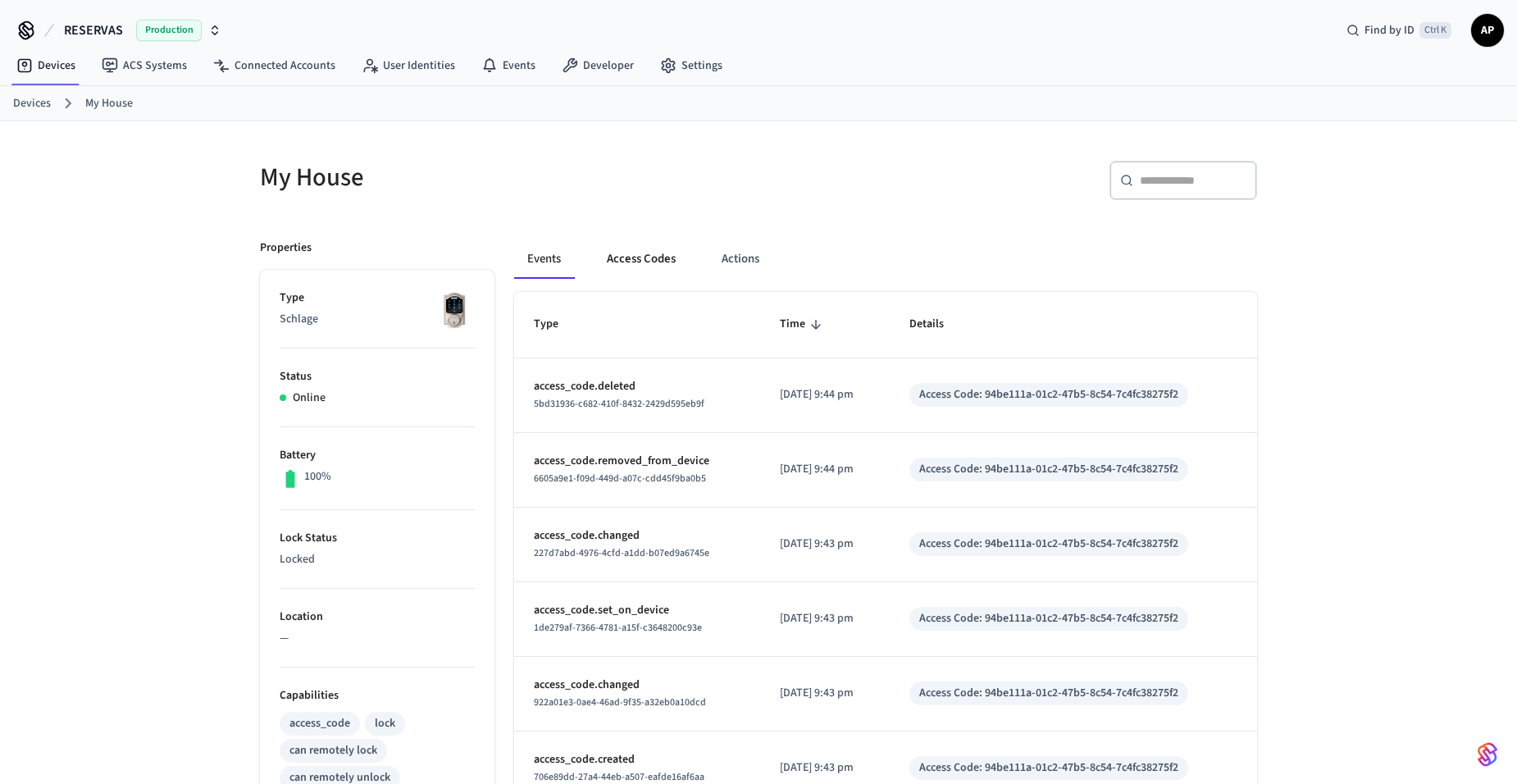
click at [637, 255] on button "Access Codes" at bounding box center [642, 259] width 95 height 39
click at [628, 237] on div "Events Access Codes Actions Type Time Details access_code.deleted 5bd31936-c682…" at bounding box center [875, 718] width 763 height 996
click at [628, 255] on button "Access Codes" at bounding box center [642, 259] width 95 height 39
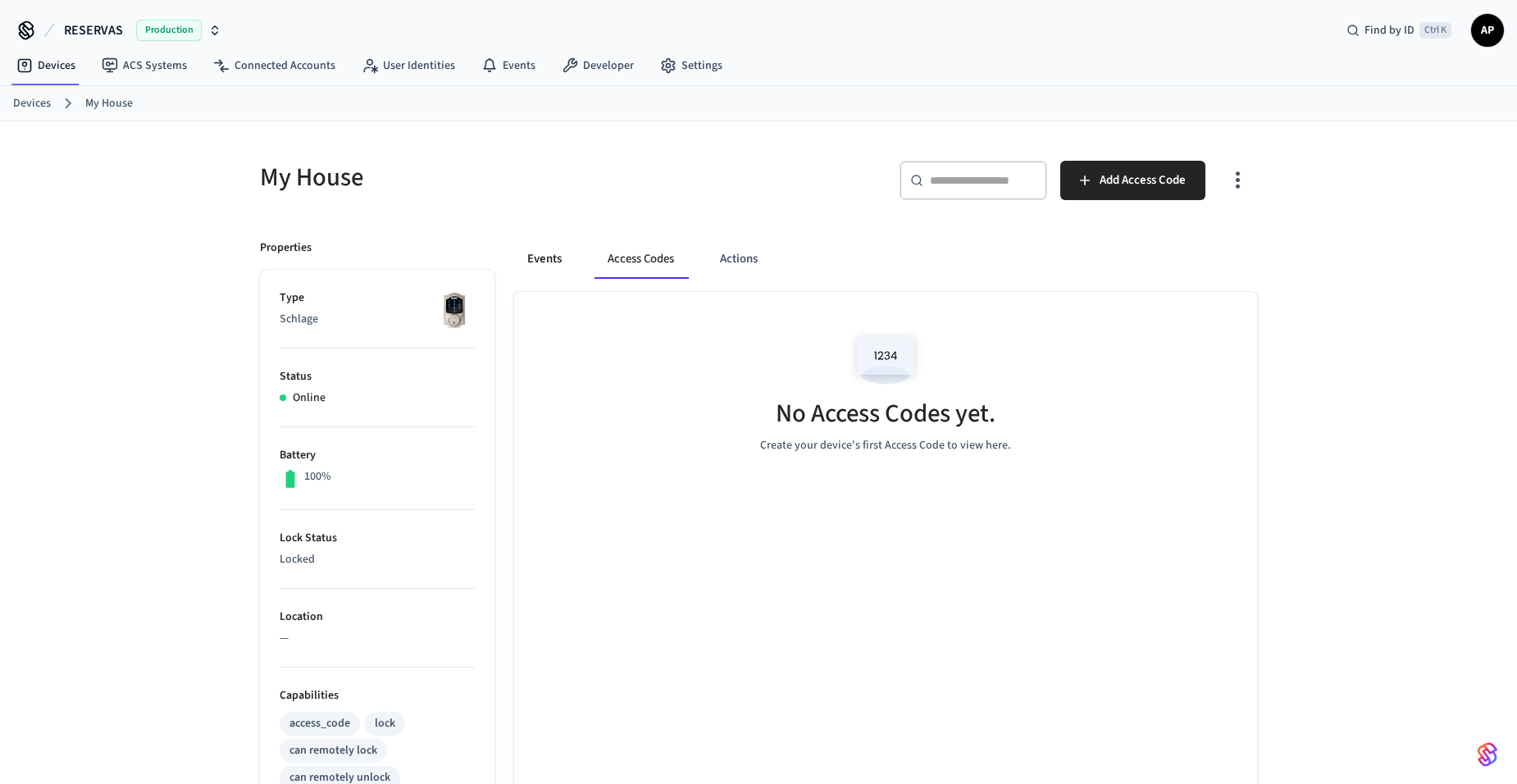
click at [556, 259] on button "Events" at bounding box center [545, 259] width 61 height 39
